Goal: Navigation & Orientation: Find specific page/section

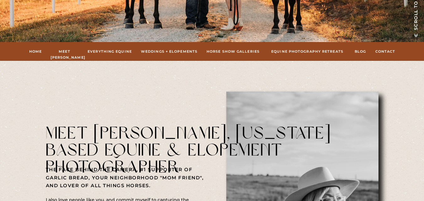
scroll to position [157, 0]
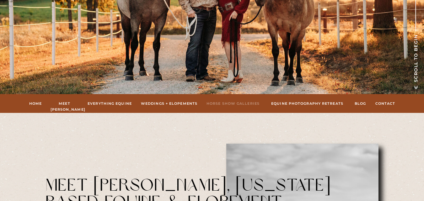
click at [225, 103] on nav "hORSE sHOW gALLERIES" at bounding box center [233, 104] width 55 height 6
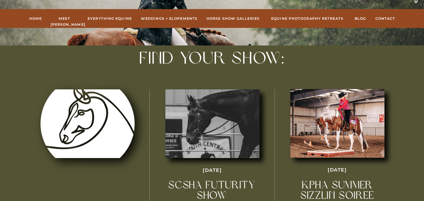
scroll to position [189, 0]
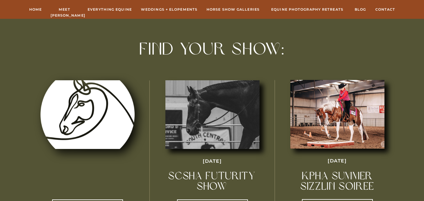
click at [224, 116] on div at bounding box center [213, 114] width 94 height 69
click at [222, 115] on div at bounding box center [213, 114] width 94 height 69
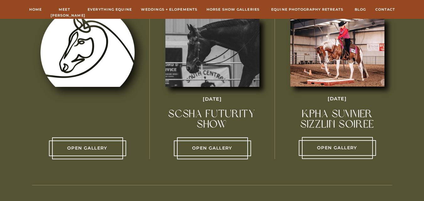
scroll to position [251, 0]
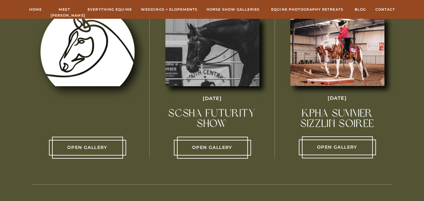
click at [208, 153] on div at bounding box center [212, 148] width 71 height 22
